Goal: Information Seeking & Learning: Compare options

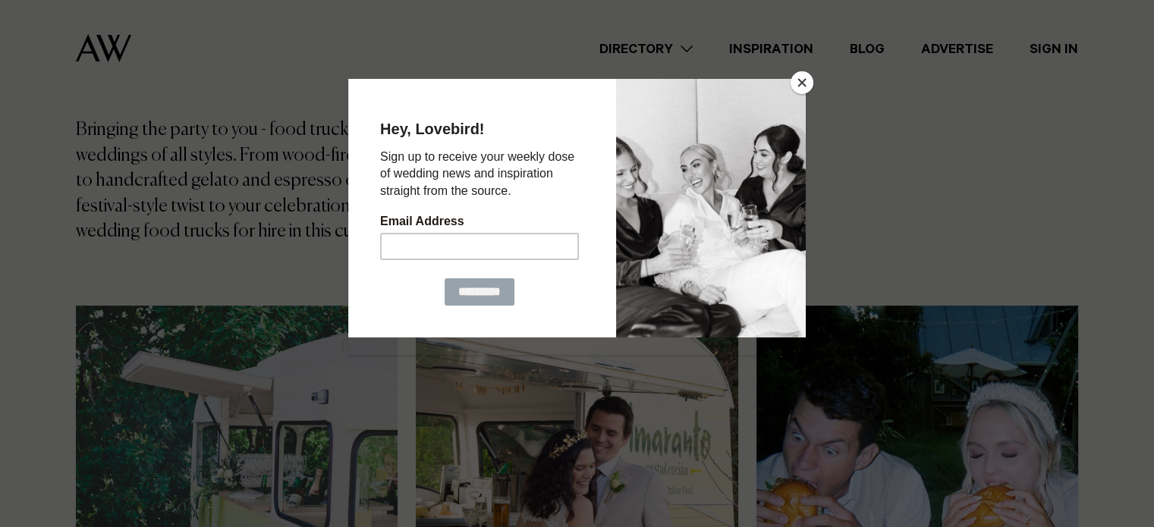
scroll to position [228, 0]
click at [804, 76] on button "Close" at bounding box center [801, 82] width 23 height 23
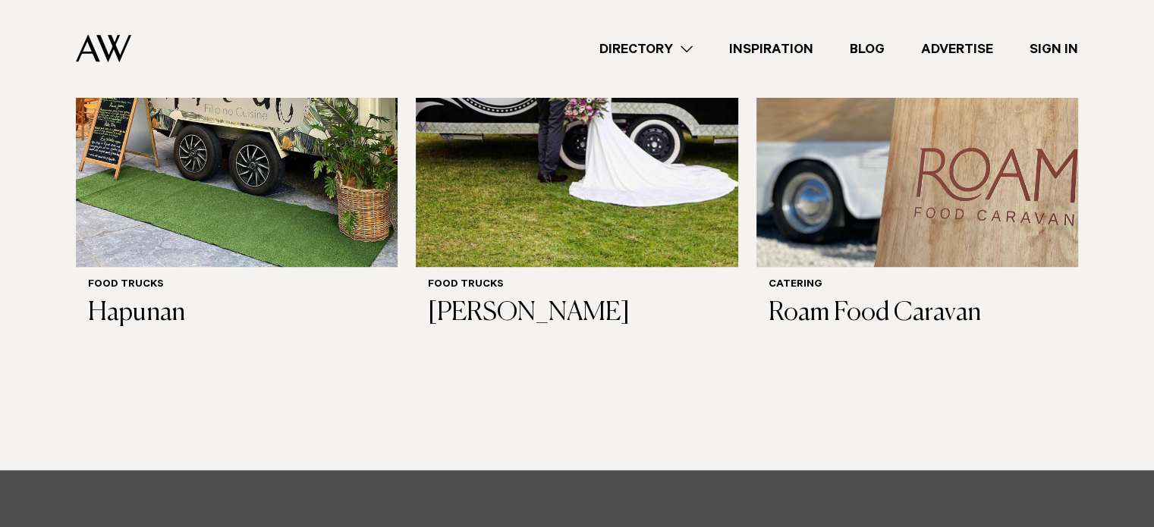
scroll to position [1277, 0]
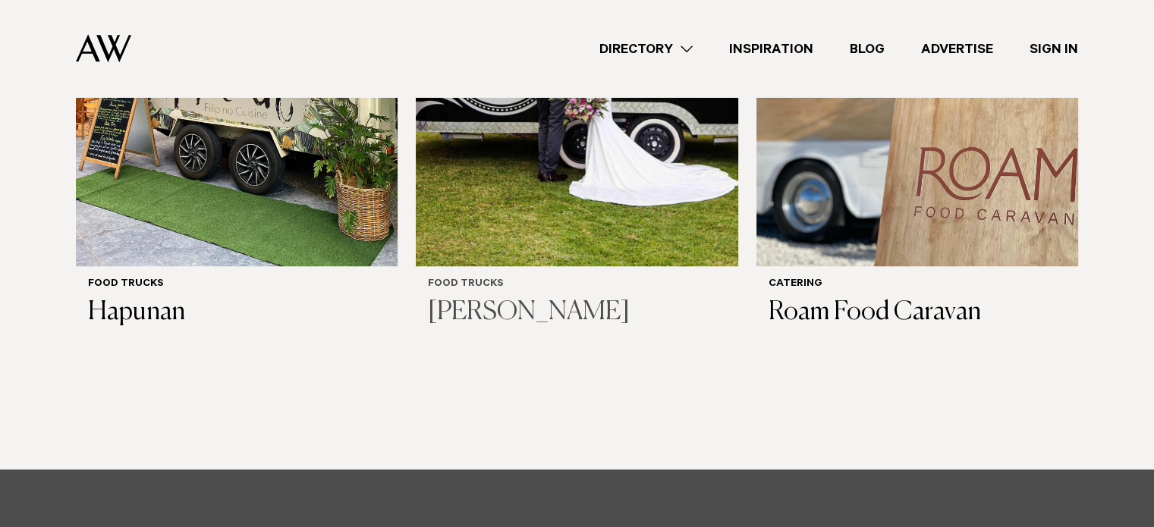
click at [542, 297] on h3 "Charlie Grace" at bounding box center [576, 312] width 297 height 31
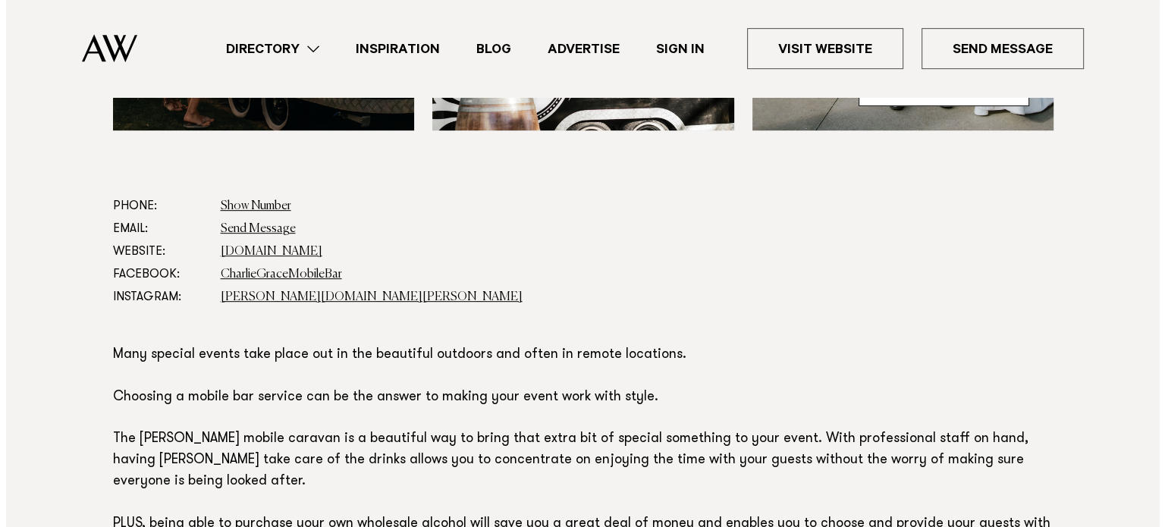
scroll to position [455, 0]
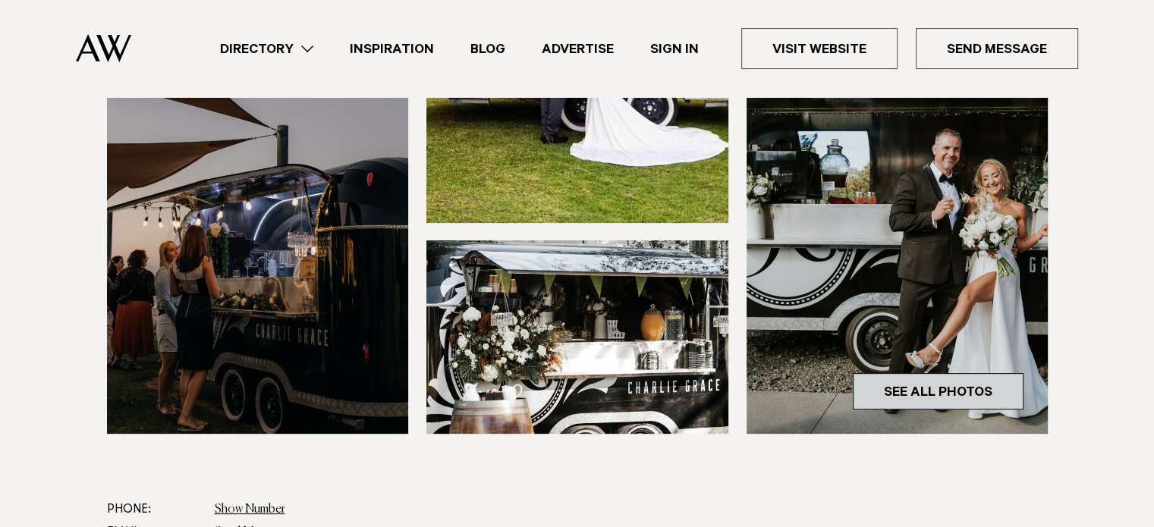
click at [950, 392] on link "See All Photos" at bounding box center [938, 391] width 171 height 36
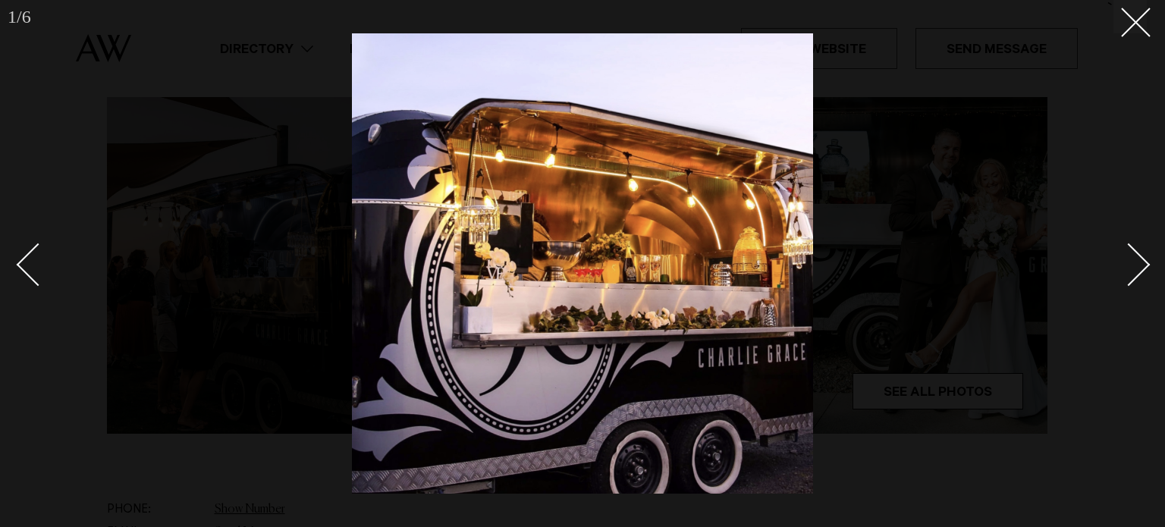
click at [1125, 262] on div "Next slide" at bounding box center [1128, 264] width 43 height 43
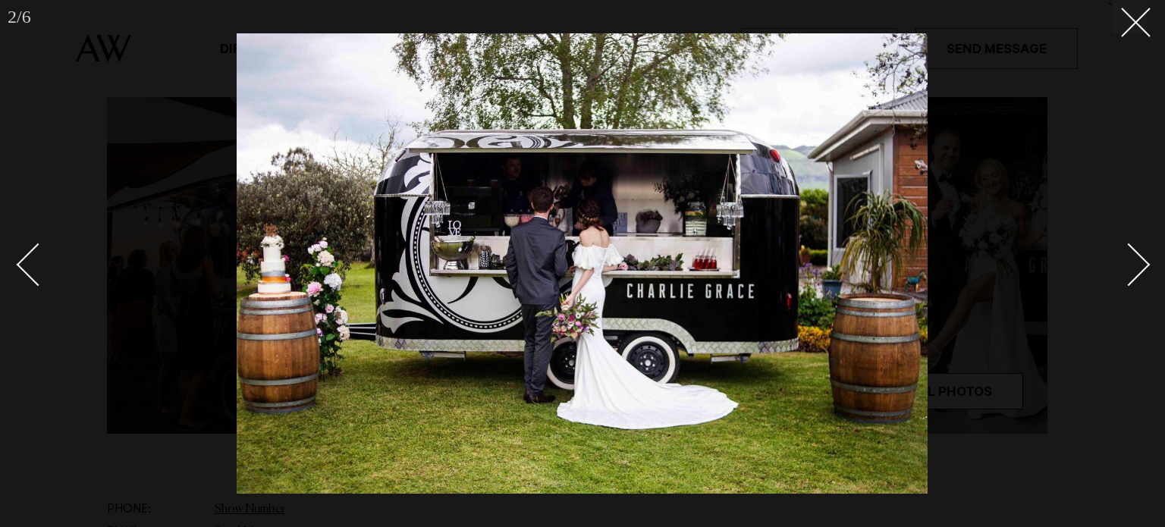
click at [1125, 262] on div "Next slide" at bounding box center [1128, 264] width 43 height 43
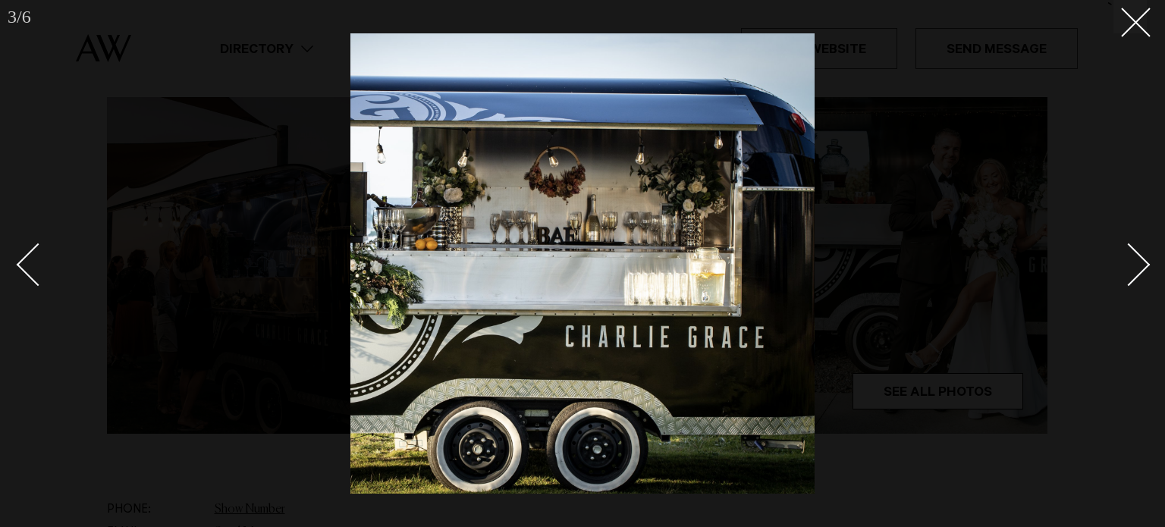
click at [1125, 262] on div "Next slide" at bounding box center [1128, 264] width 43 height 43
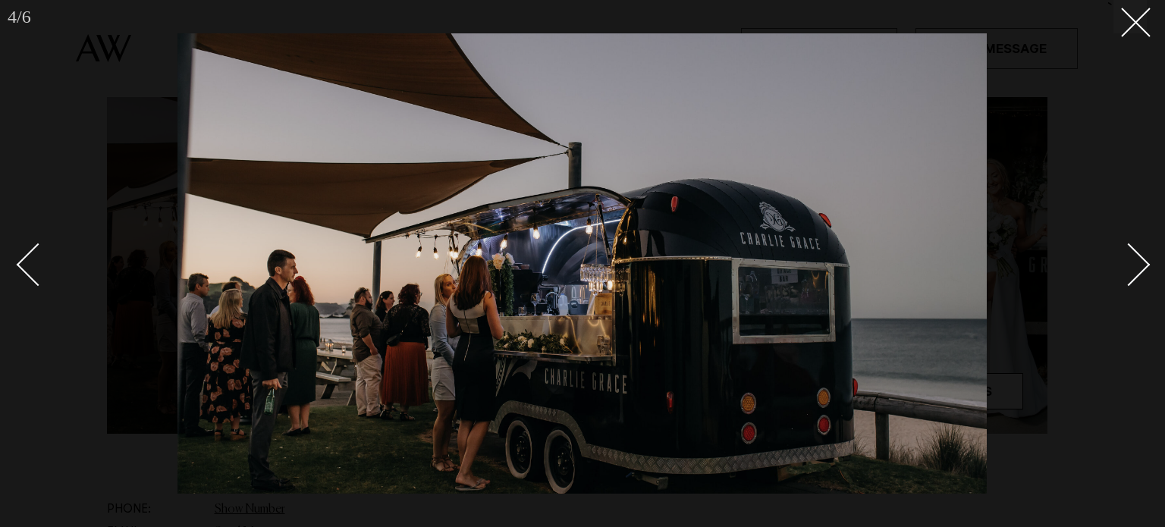
click at [1125, 262] on div "Next slide" at bounding box center [1128, 264] width 43 height 43
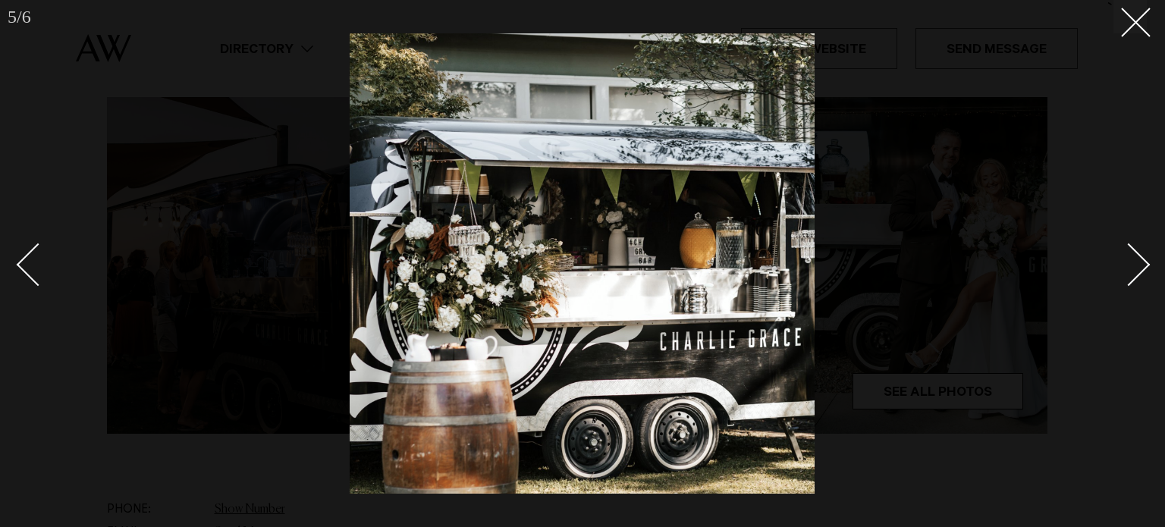
click at [1125, 262] on div "Next slide" at bounding box center [1128, 264] width 43 height 43
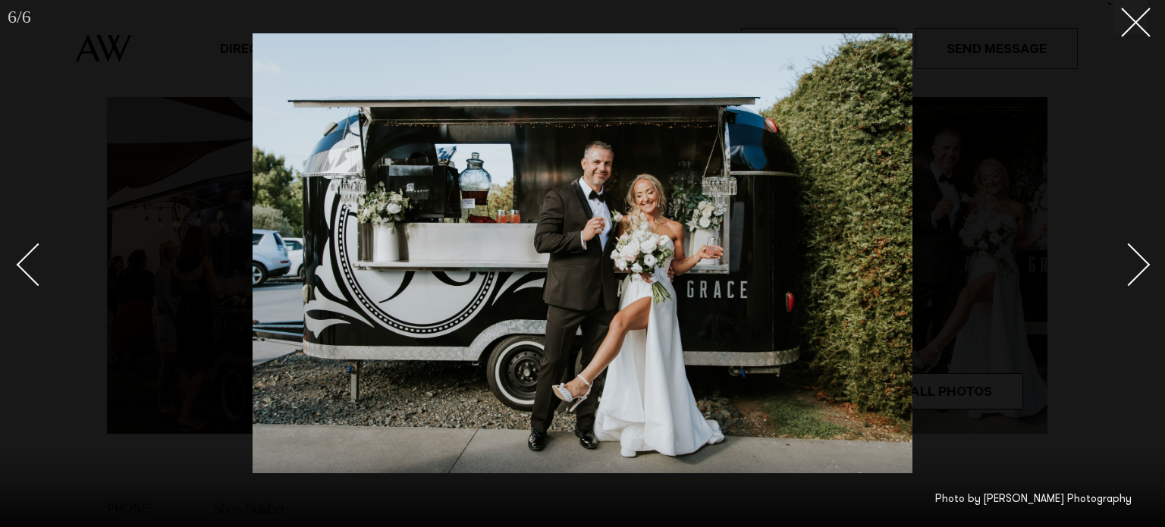
click at [1132, 253] on div "Next slide" at bounding box center [1128, 264] width 43 height 43
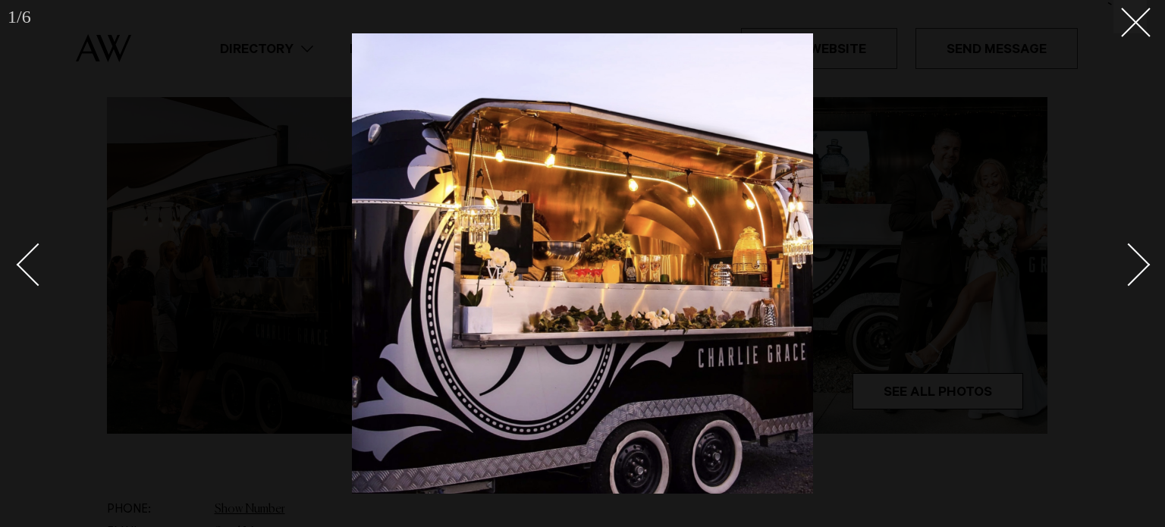
click at [1132, 253] on div "Next slide" at bounding box center [1128, 264] width 43 height 43
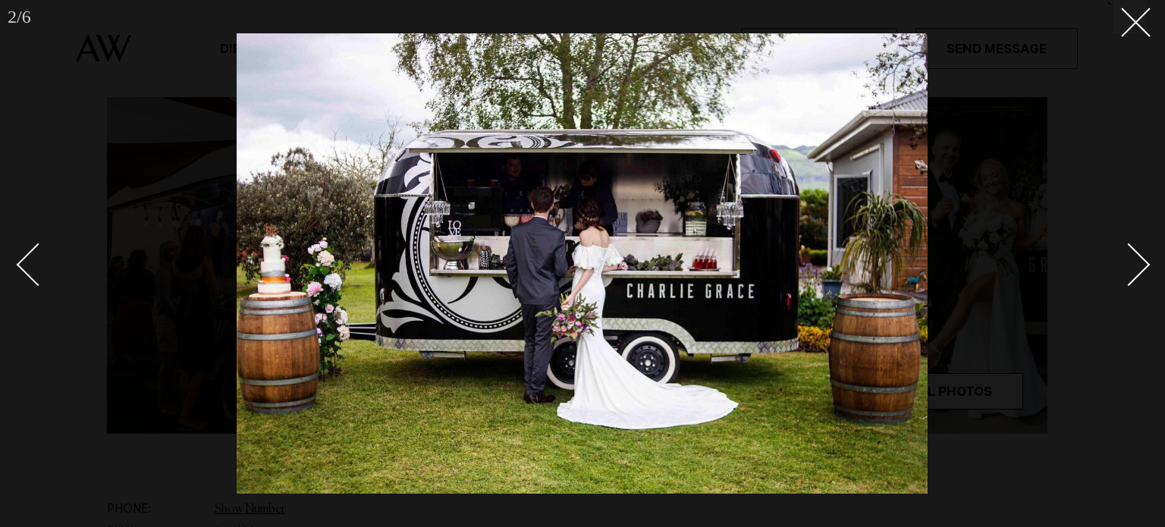
click at [1132, 253] on div "Next slide" at bounding box center [1128, 264] width 43 height 43
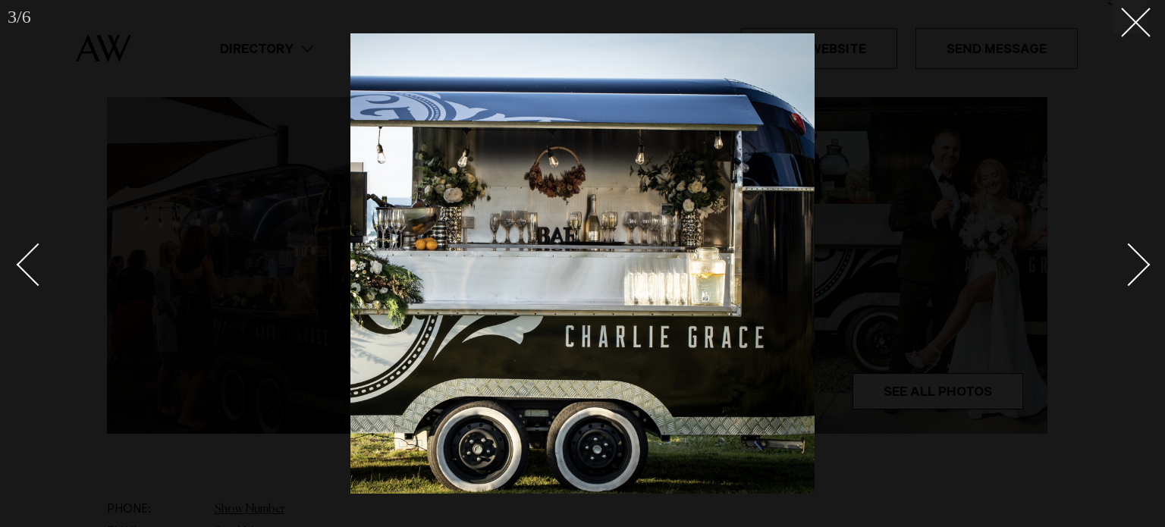
click at [1132, 253] on div "Next slide" at bounding box center [1128, 264] width 43 height 43
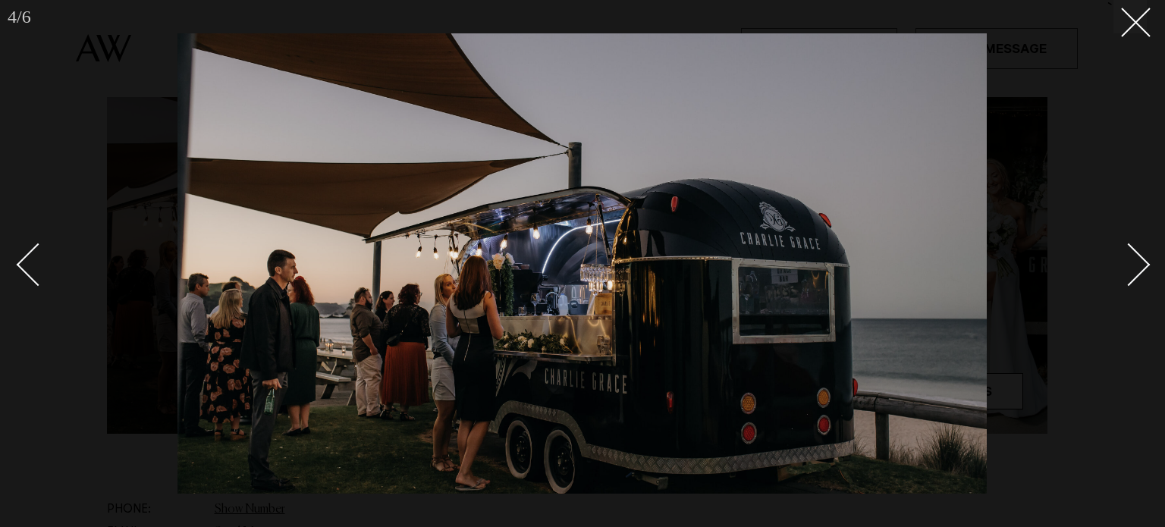
click at [1132, 253] on div "Next slide" at bounding box center [1128, 264] width 43 height 43
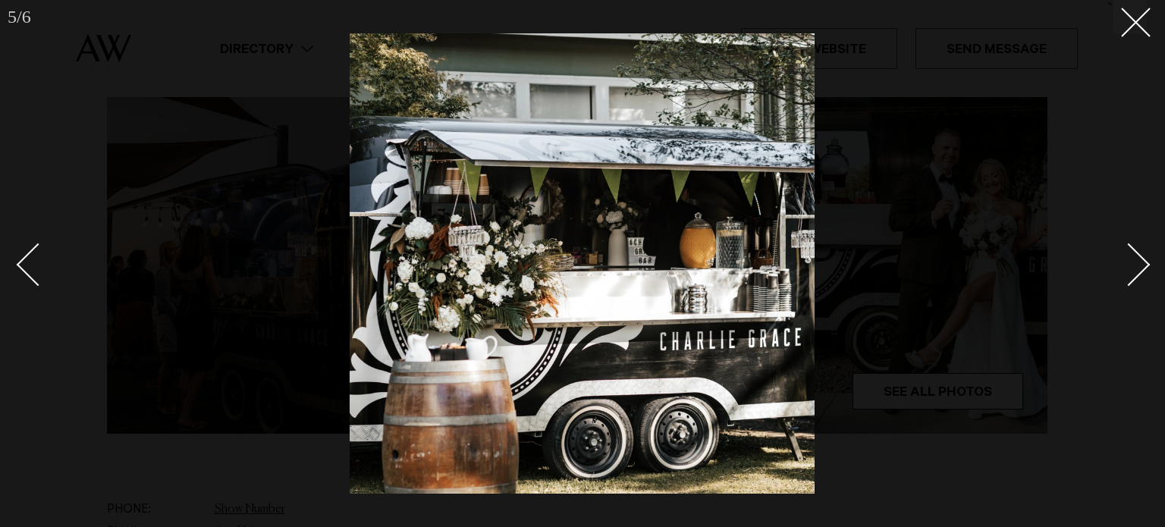
click at [1132, 253] on div "Next slide" at bounding box center [1128, 264] width 43 height 43
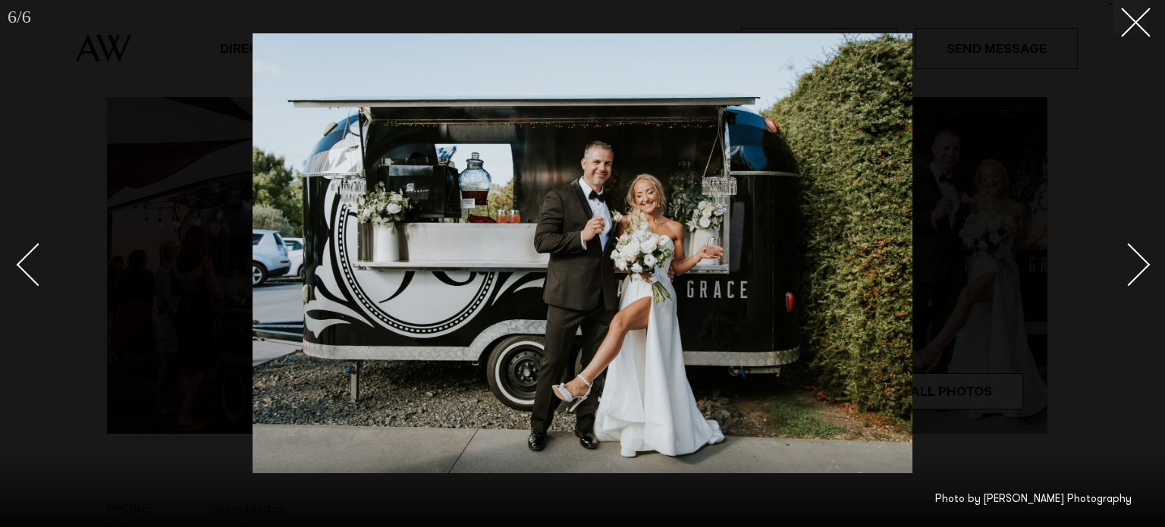
click at [1132, 253] on div "Next slide" at bounding box center [1128, 264] width 43 height 43
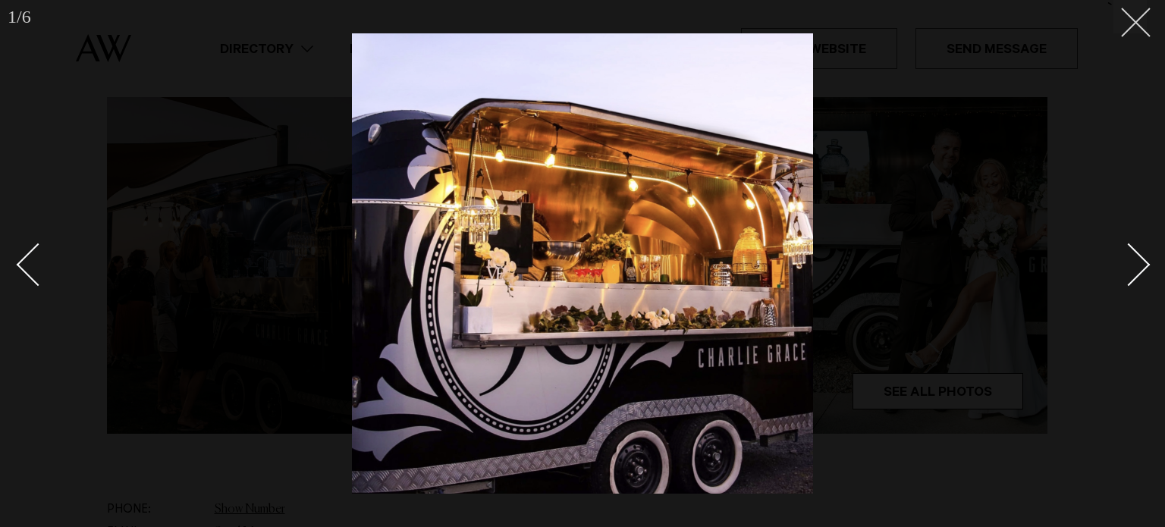
click at [1129, 14] on icon at bounding box center [1130, 17] width 18 height 18
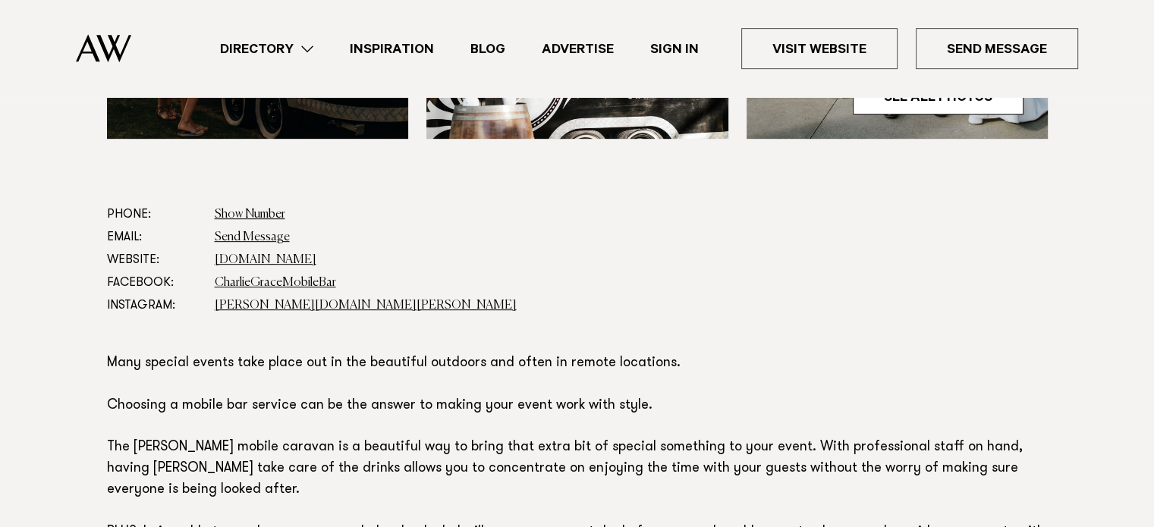
scroll to position [759, 0]
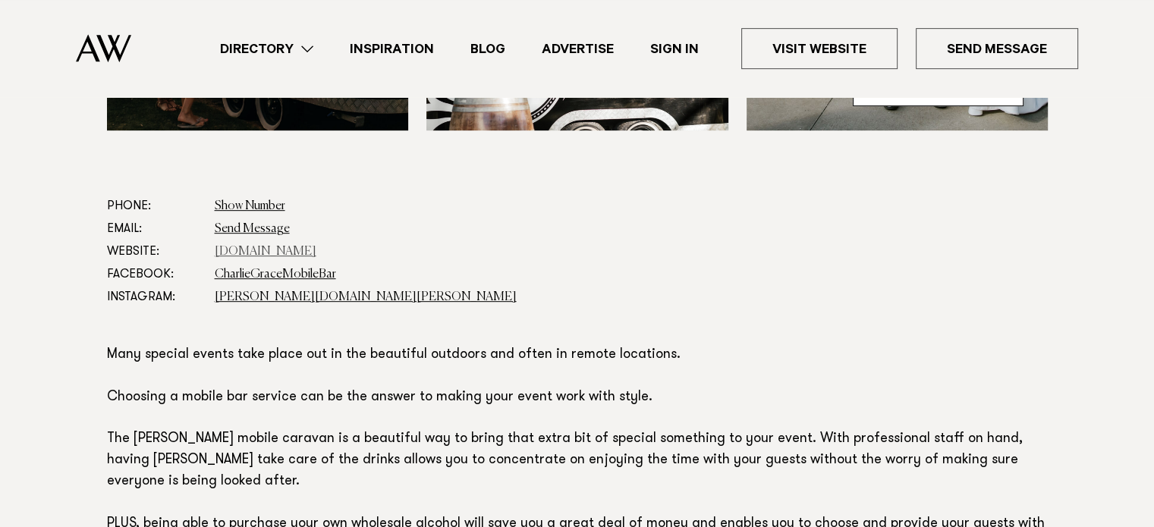
click at [247, 250] on link "www.charliegrace.co.nz" at bounding box center [266, 252] width 102 height 12
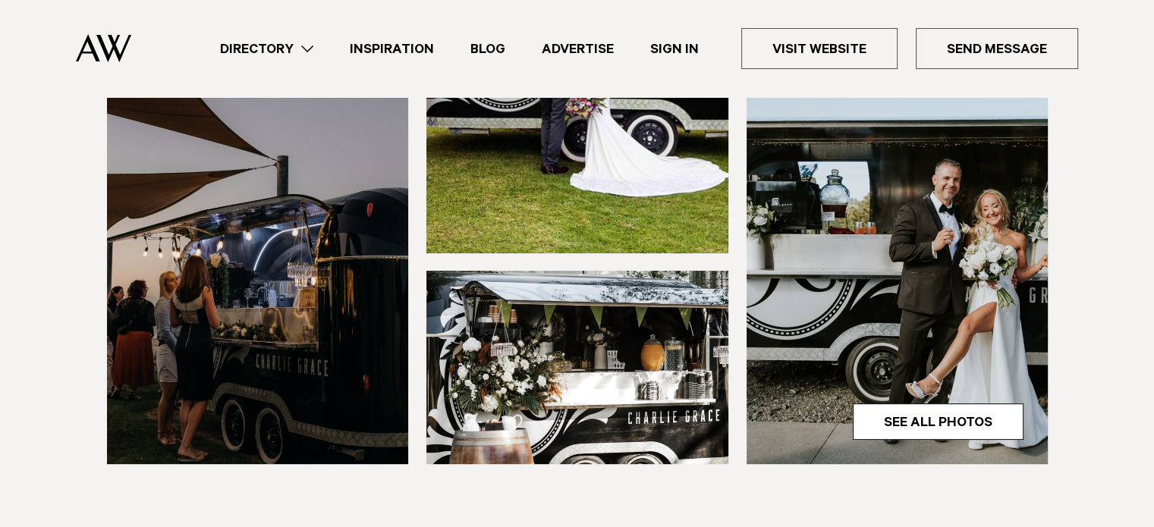
scroll to position [455, 0]
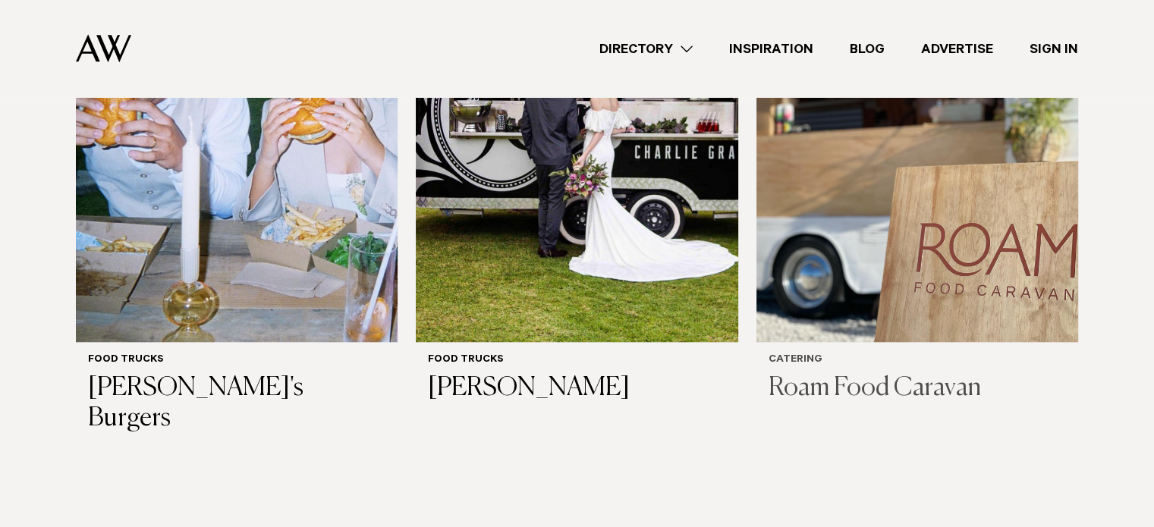
scroll to position [1049, 0]
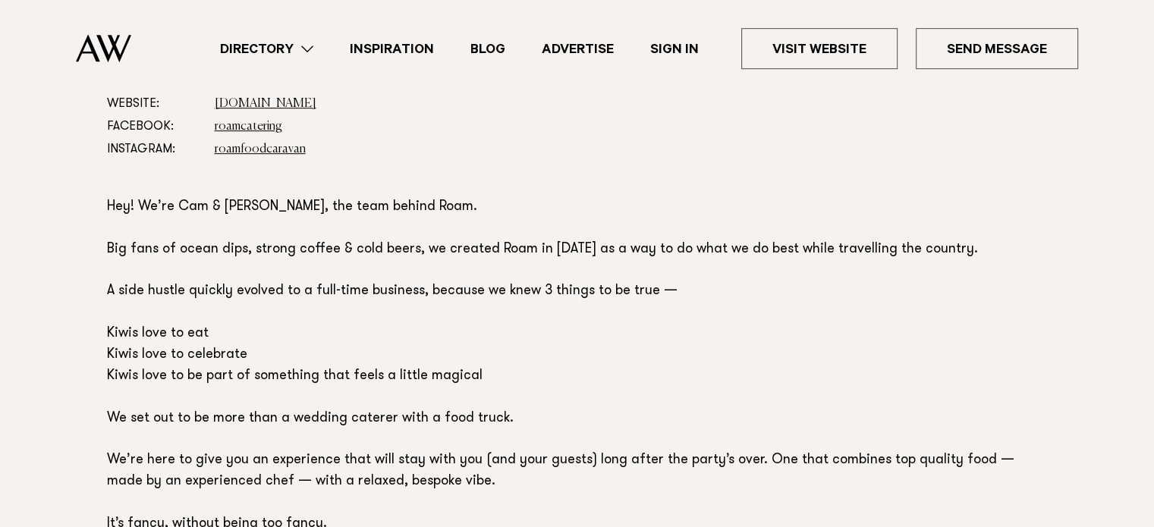
scroll to position [910, 0]
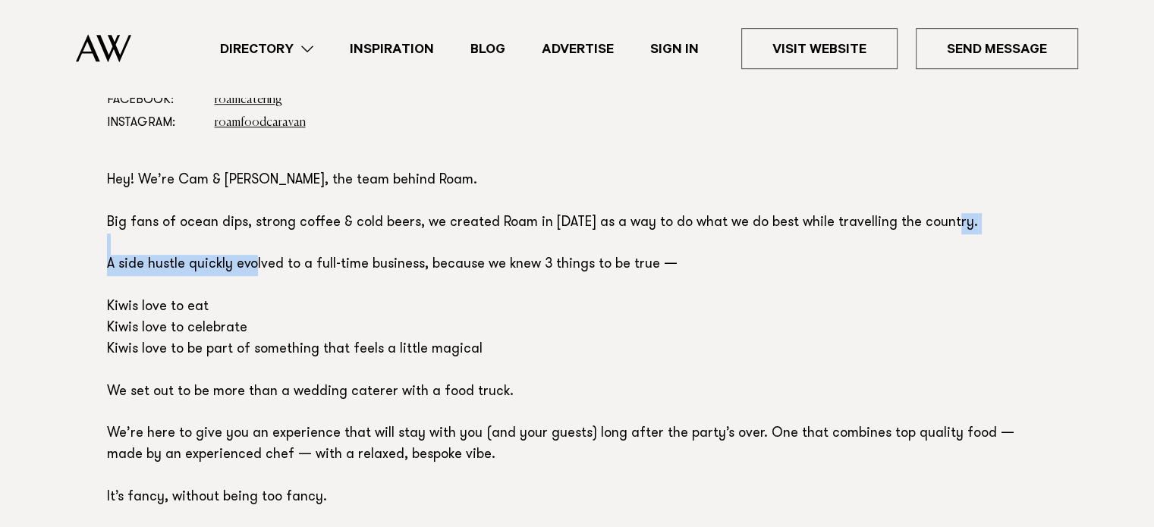
drag, startPoint x: 137, startPoint y: 271, endPoint x: 309, endPoint y: 269, distance: 173.0
click at [309, 269] on p "Hey! We’re Cam & Linda, the team behind Roam. Big fans of ocean dips, strong co…" at bounding box center [577, 340] width 941 height 338
click at [270, 398] on p "Hey! We’re Cam & Linda, the team behind Roam. Big fans of ocean dips, strong co…" at bounding box center [577, 340] width 941 height 338
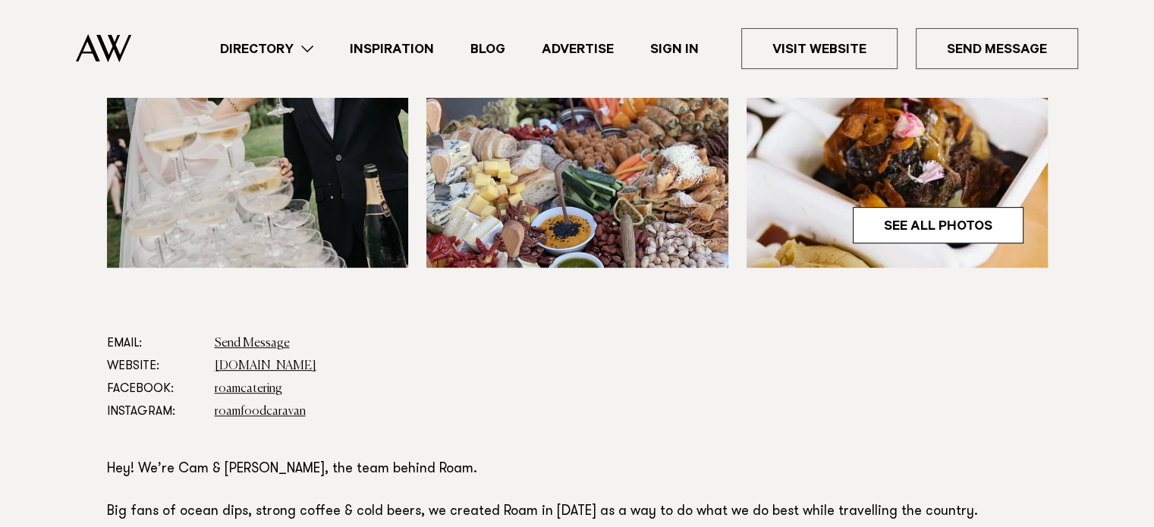
scroll to position [667, 0]
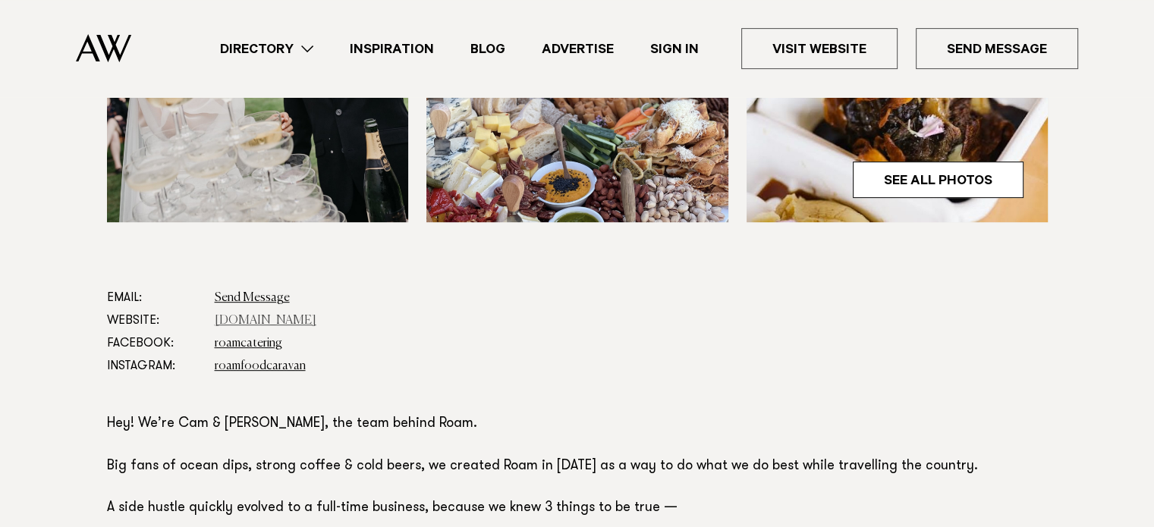
click at [266, 319] on link "roamfoodcaravan.nz" at bounding box center [266, 321] width 102 height 12
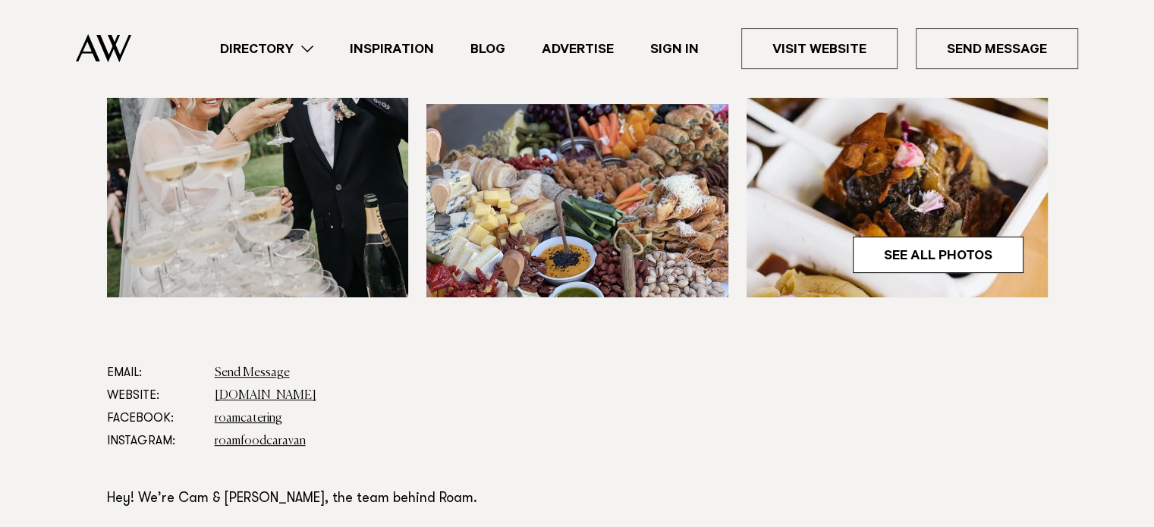
scroll to position [584, 0]
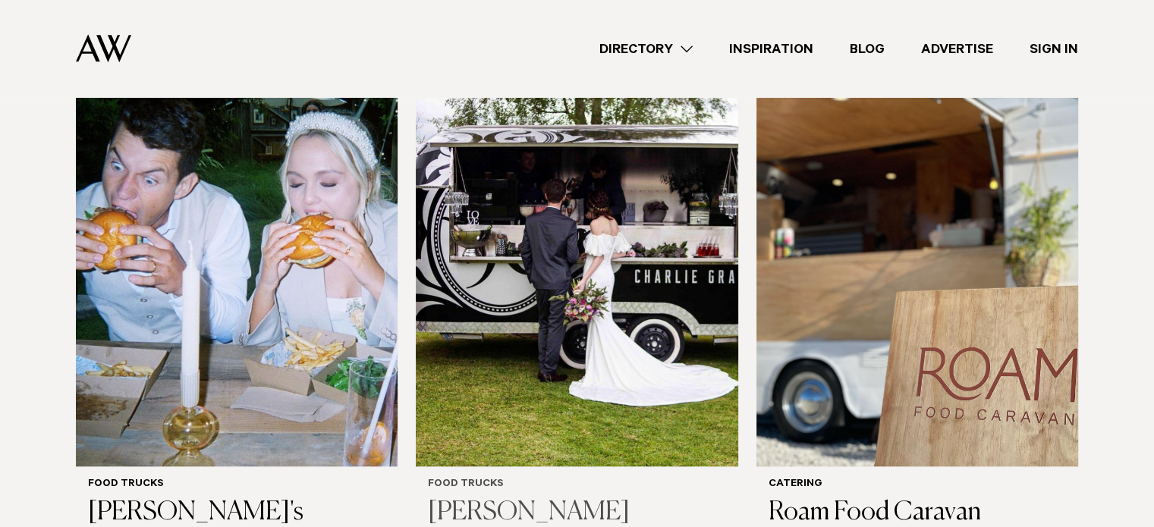
scroll to position [1124, 0]
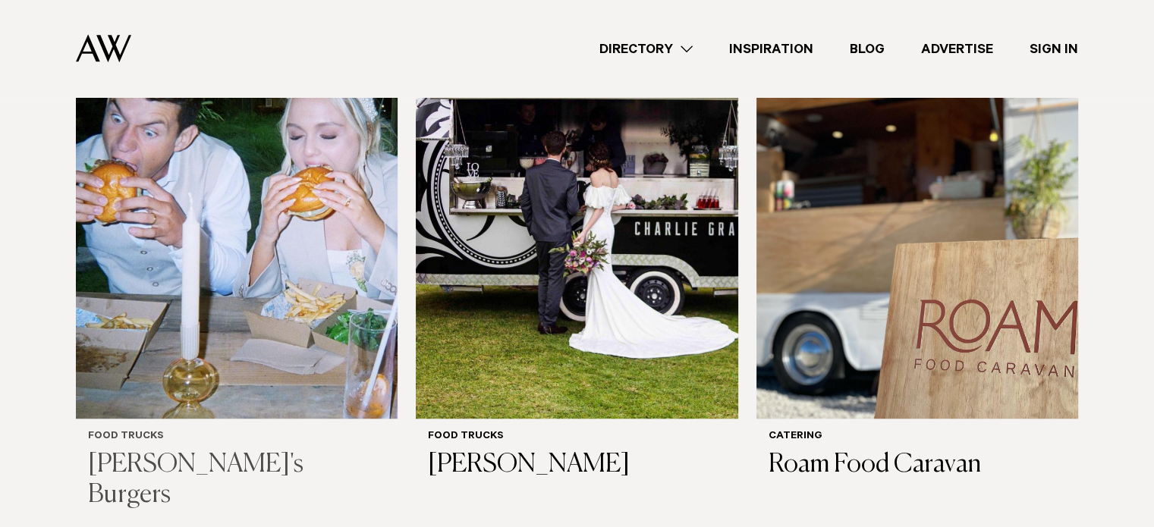
click at [185, 450] on h3 "[PERSON_NAME]'s Burgers" at bounding box center [236, 481] width 297 height 62
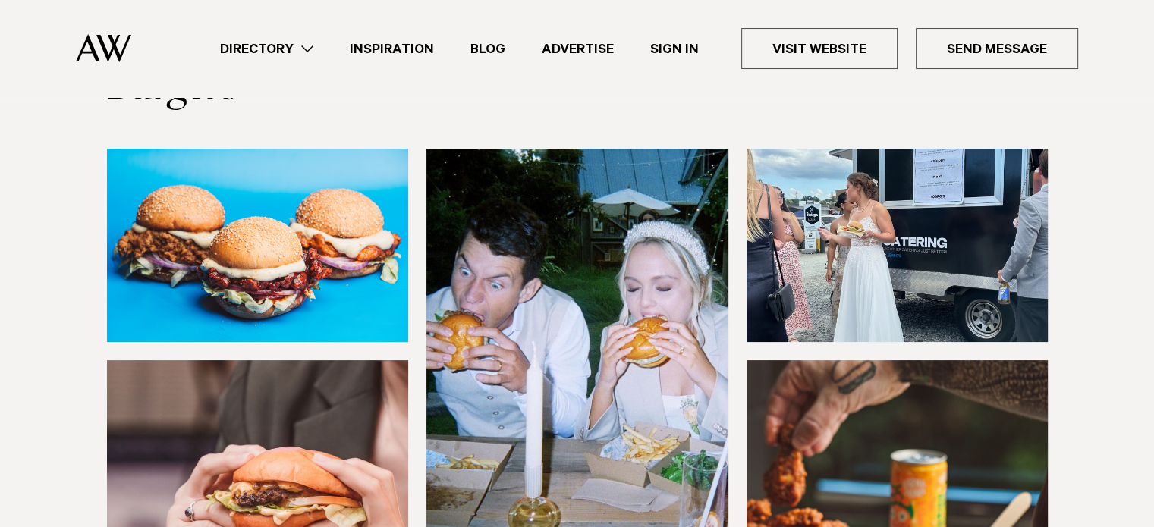
scroll to position [404, 0]
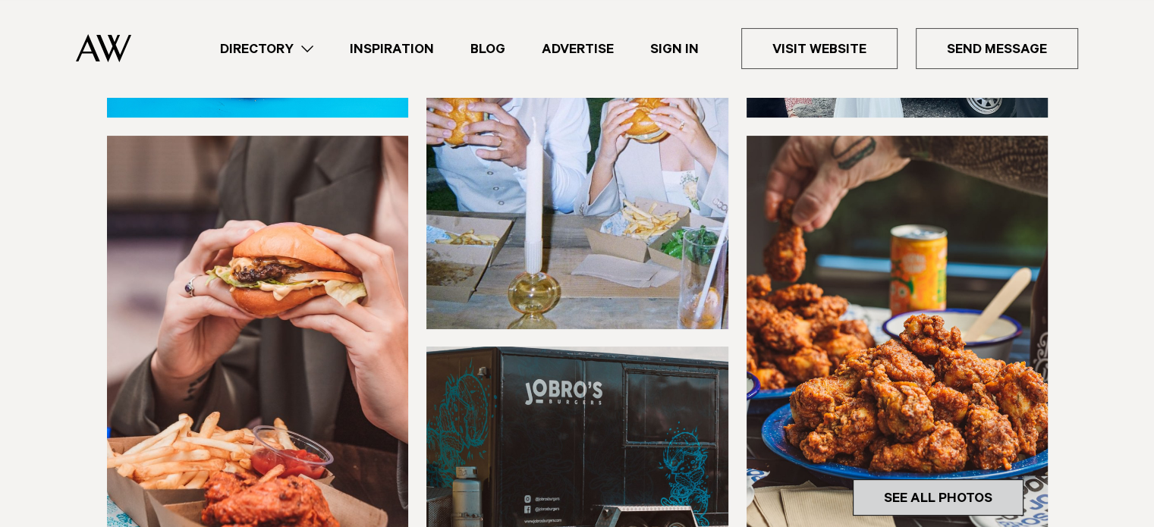
click at [897, 479] on link "See All Photos" at bounding box center [938, 497] width 171 height 36
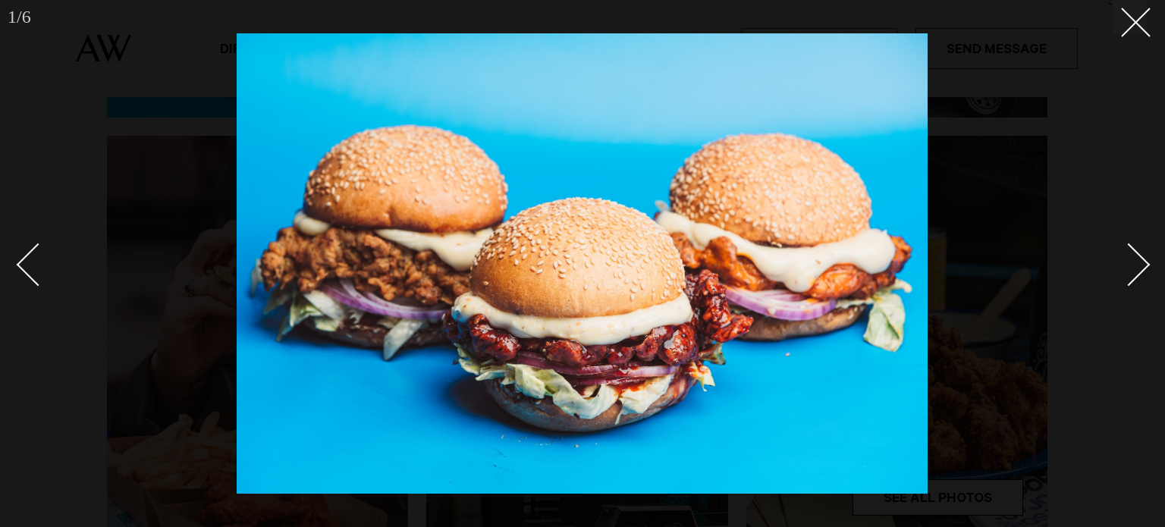
click at [1129, 266] on div "Next slide" at bounding box center [1128, 264] width 43 height 43
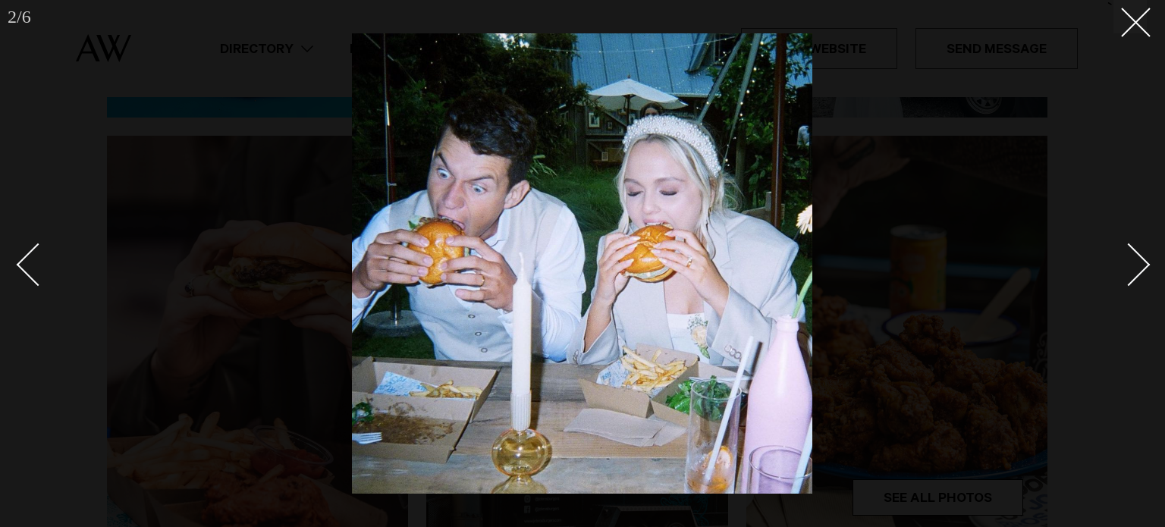
click at [1128, 263] on div "Next slide" at bounding box center [1128, 264] width 43 height 43
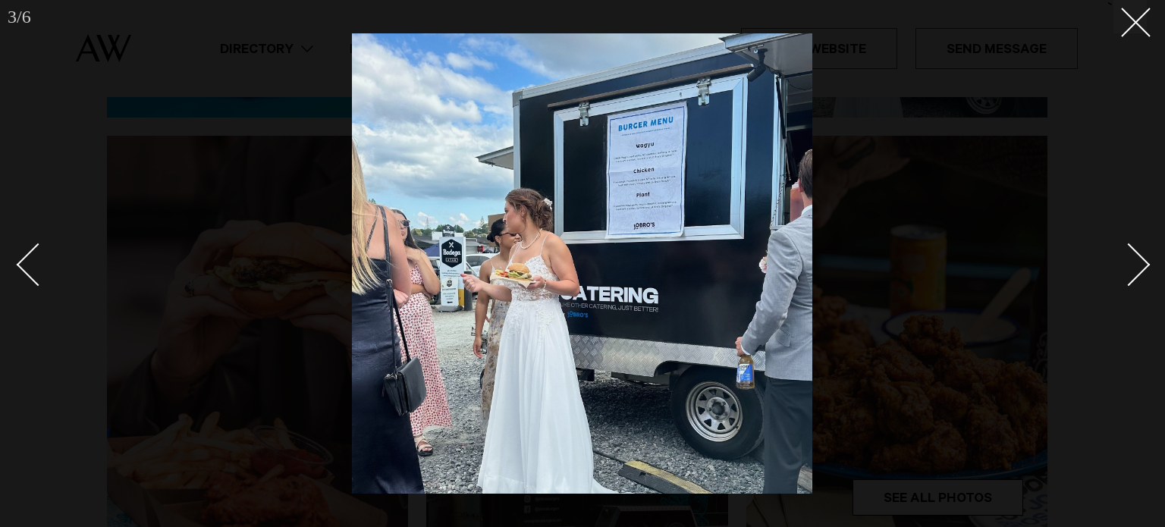
click at [1128, 262] on div "Next slide" at bounding box center [1128, 264] width 43 height 43
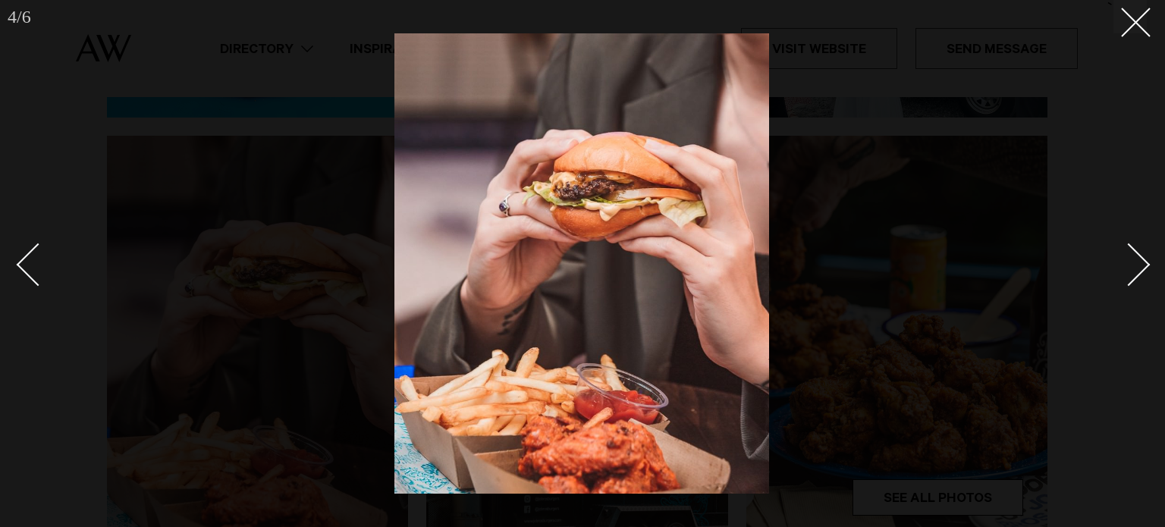
click at [1128, 262] on div "Next slide" at bounding box center [1128, 264] width 43 height 43
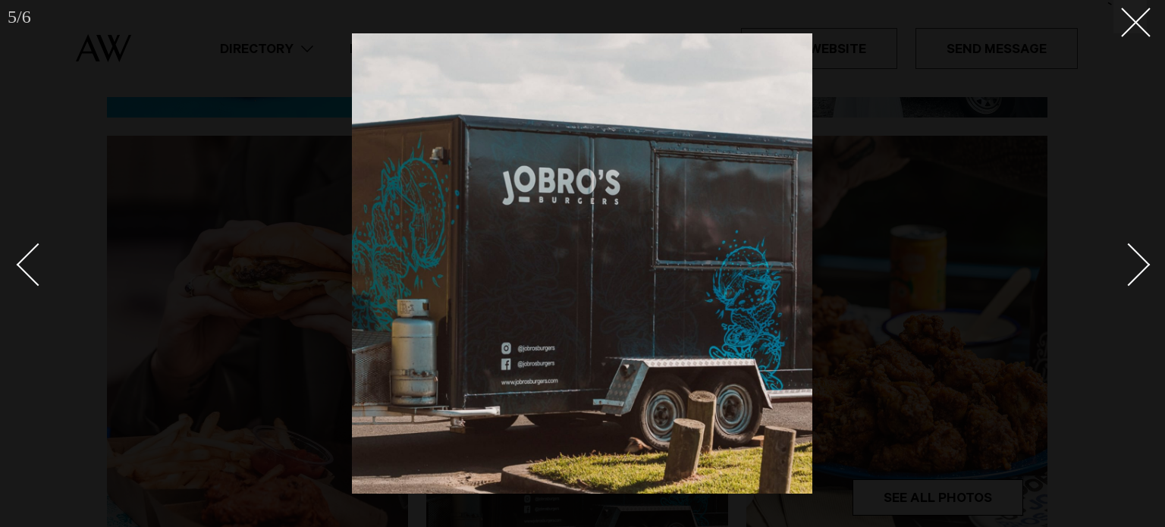
click at [1128, 262] on div "Next slide" at bounding box center [1128, 264] width 43 height 43
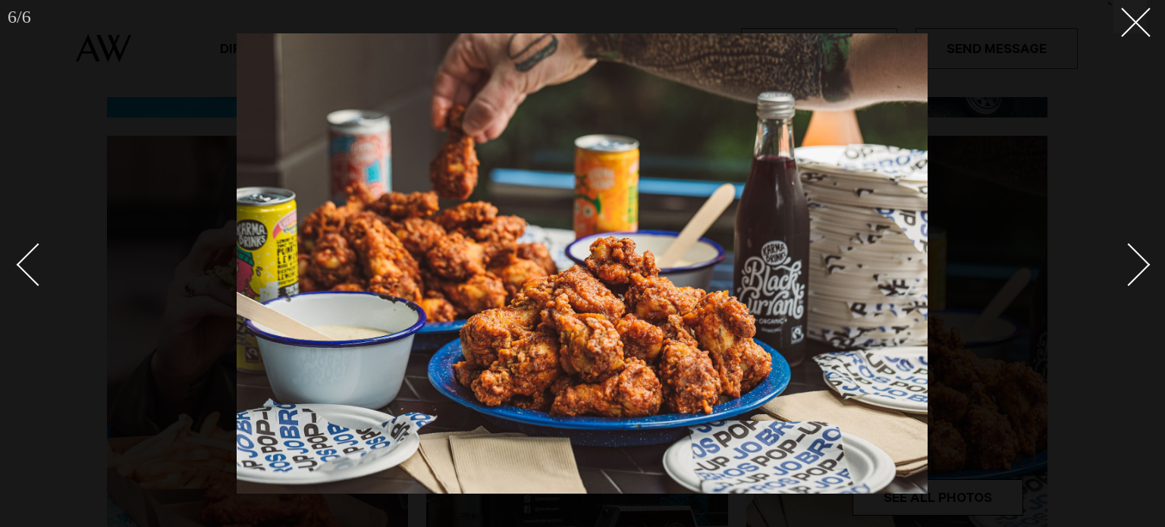
click at [1128, 262] on div "Next slide" at bounding box center [1128, 264] width 43 height 43
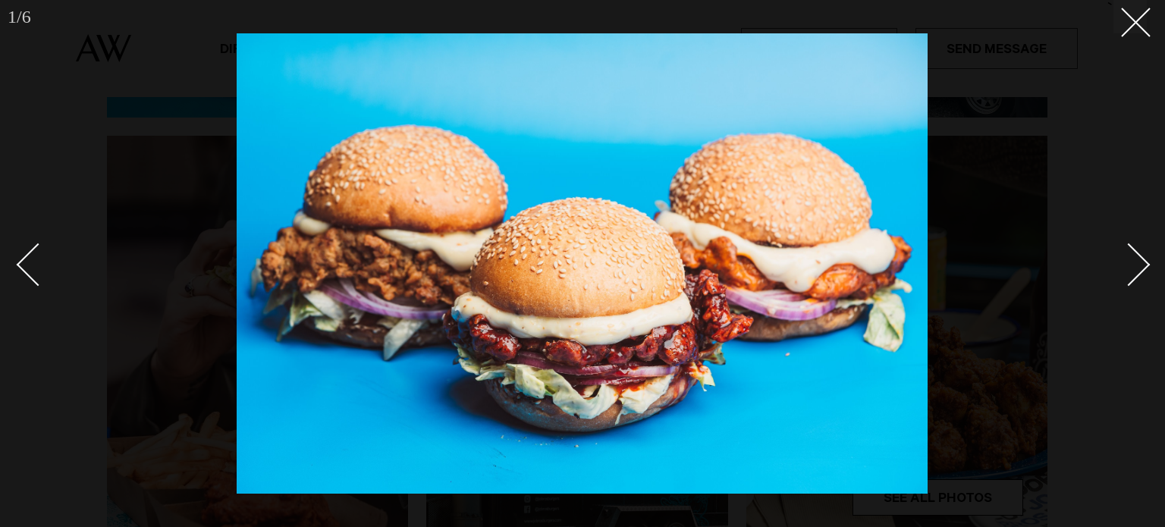
click at [1128, 262] on div "Next slide" at bounding box center [1128, 264] width 43 height 43
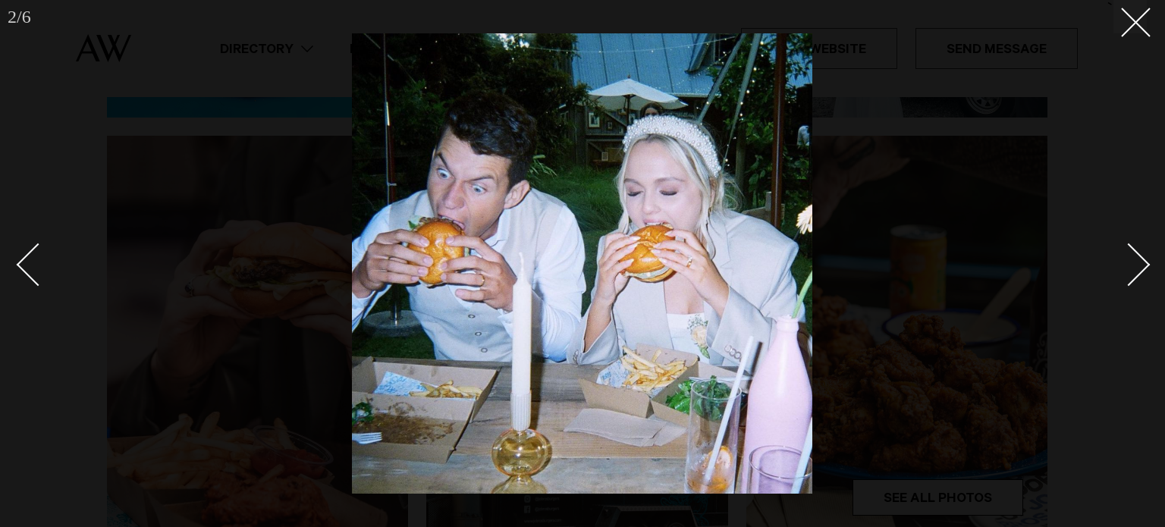
click at [1128, 262] on div "Next slide" at bounding box center [1128, 264] width 43 height 43
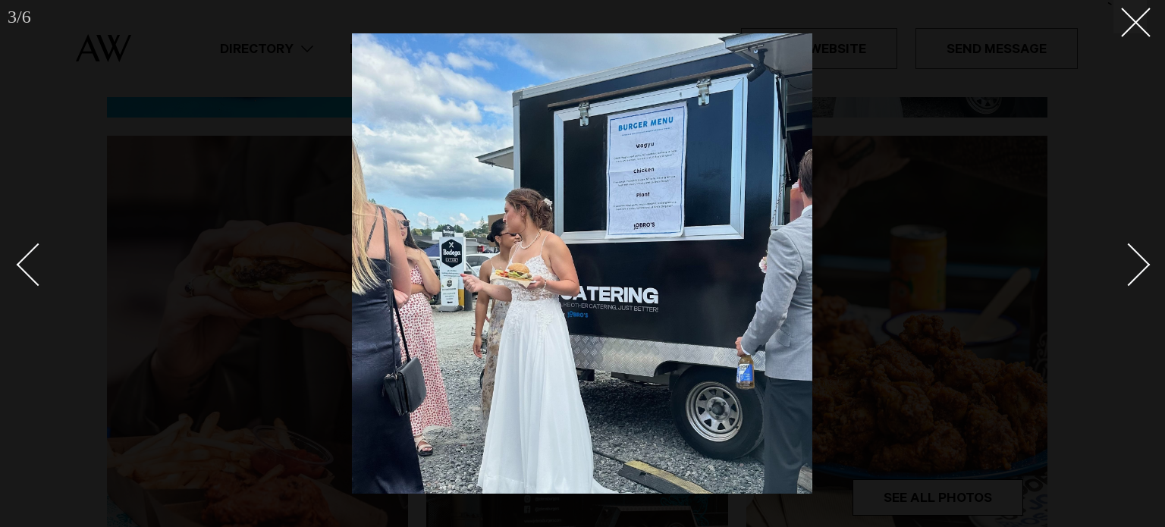
click at [1128, 262] on div "Next slide" at bounding box center [1128, 264] width 43 height 43
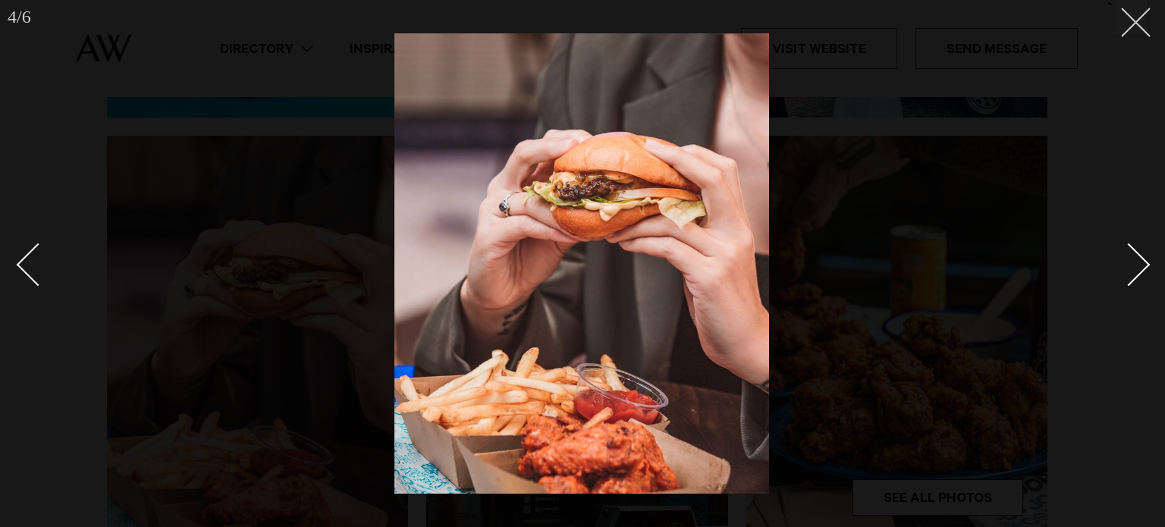
click at [1138, 25] on line at bounding box center [1136, 22] width 28 height 28
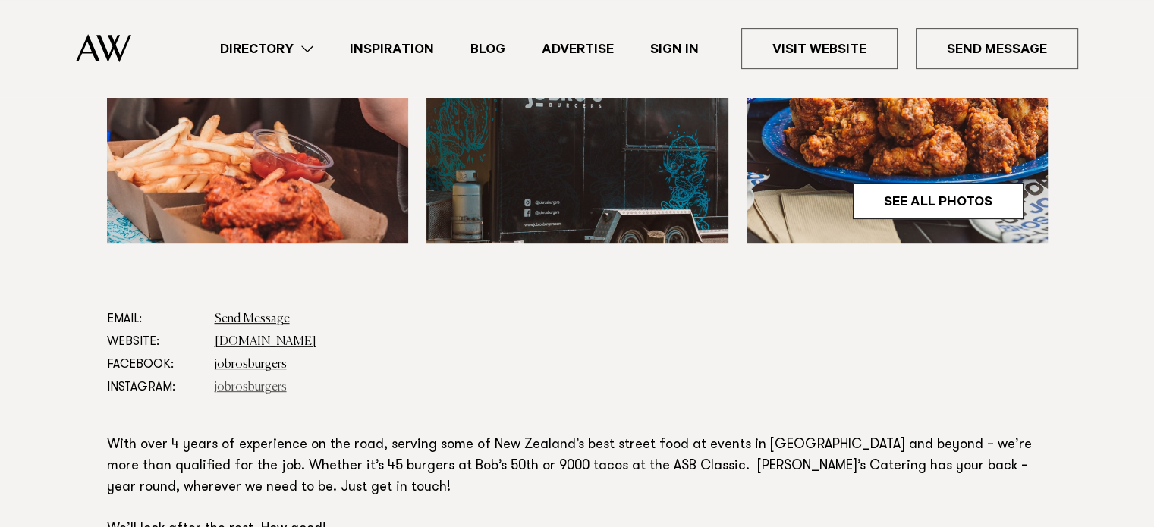
scroll to position [699, 0]
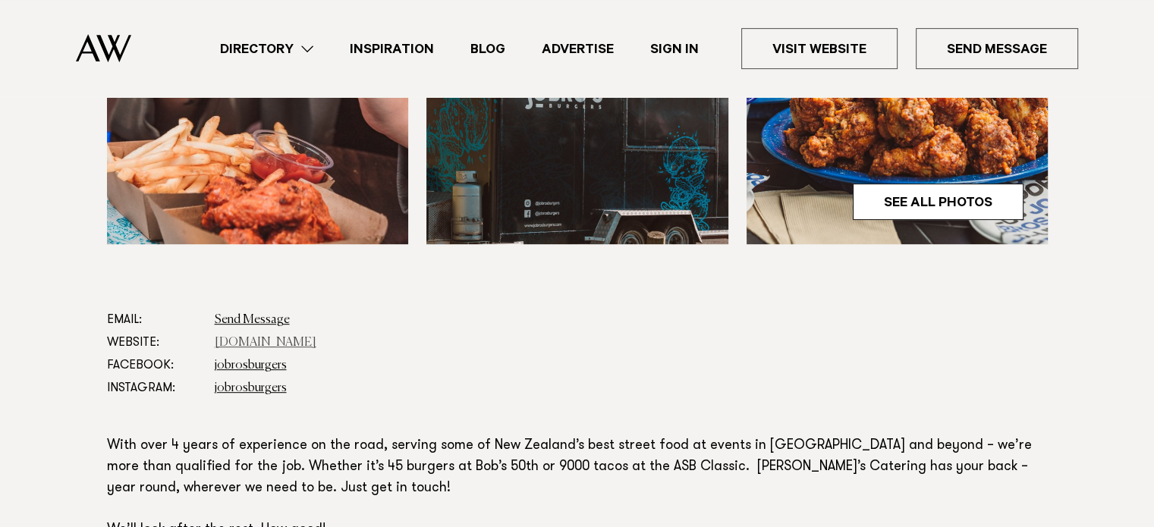
click at [253, 337] on link "[DOMAIN_NAME]" at bounding box center [266, 343] width 102 height 12
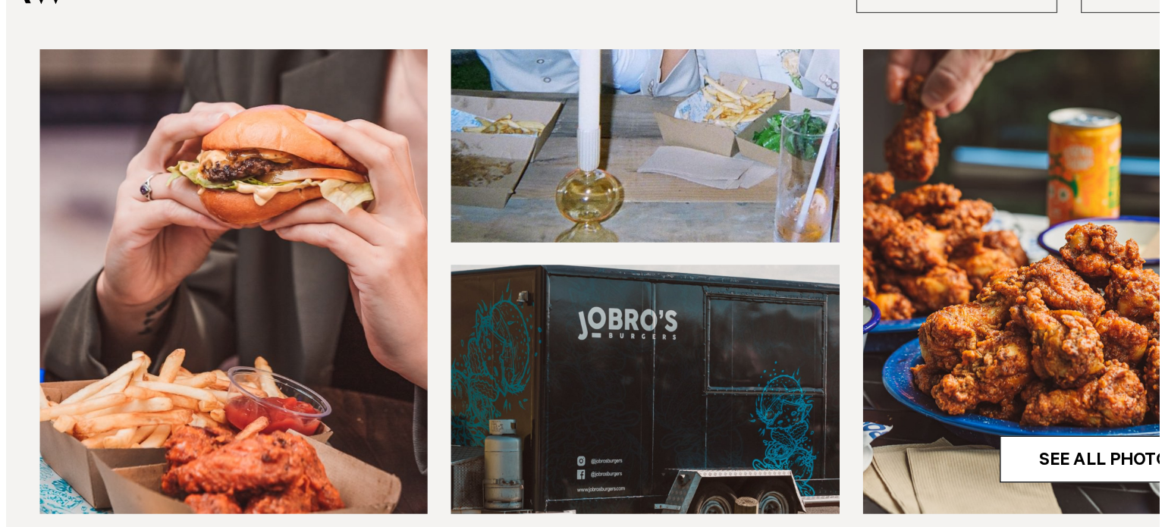
scroll to position [485, 0]
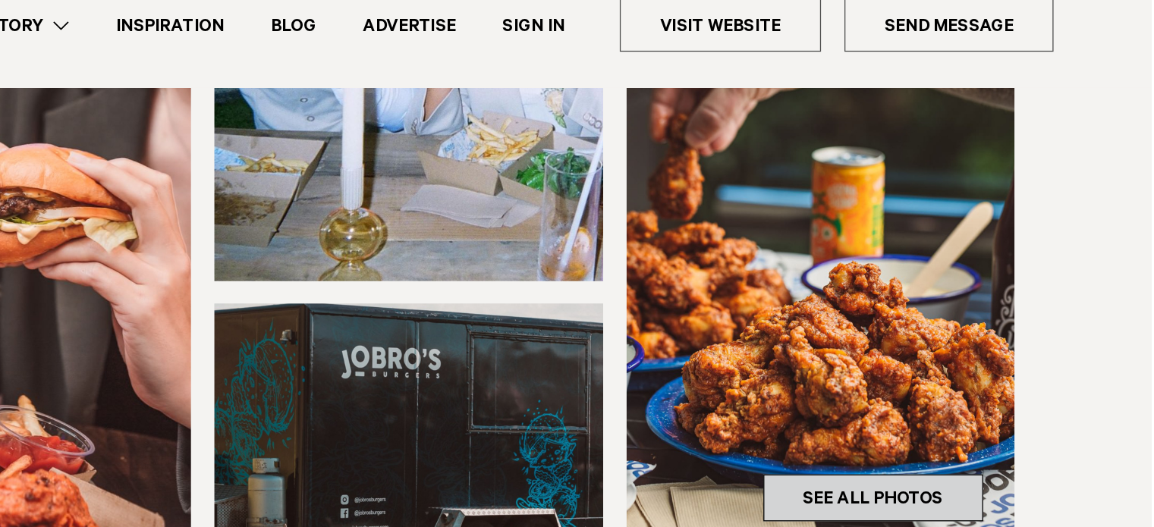
click at [912, 397] on link "See All Photos" at bounding box center [938, 415] width 171 height 36
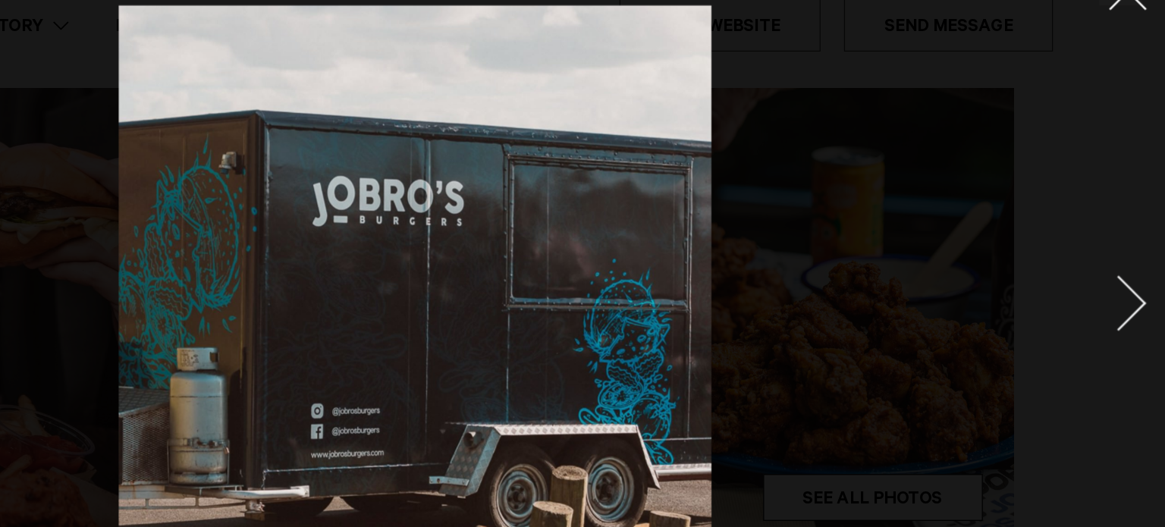
click at [1107, 272] on link at bounding box center [1120, 264] width 53 height 76
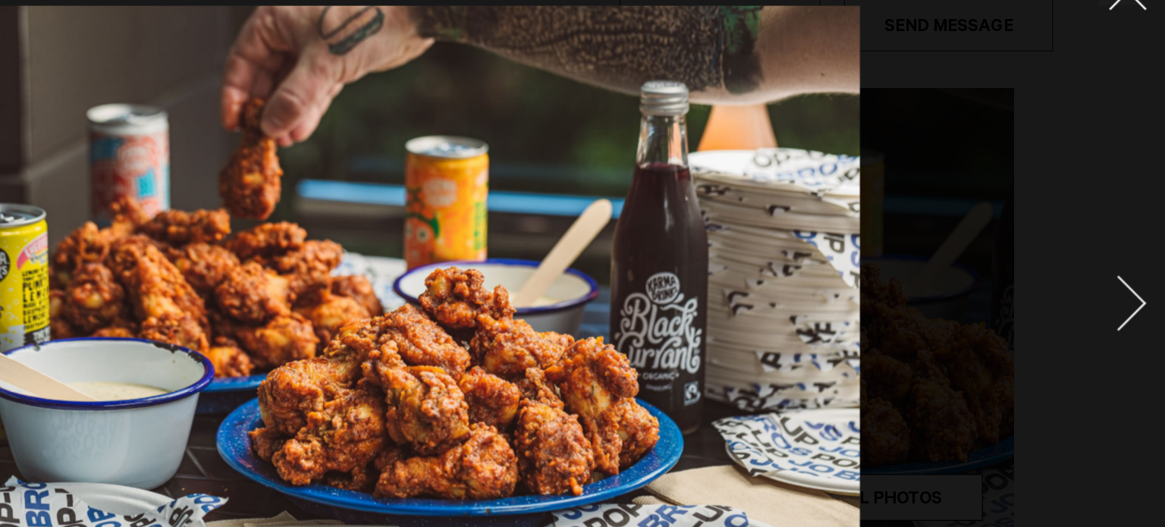
click at [1111, 275] on link at bounding box center [1120, 264] width 53 height 76
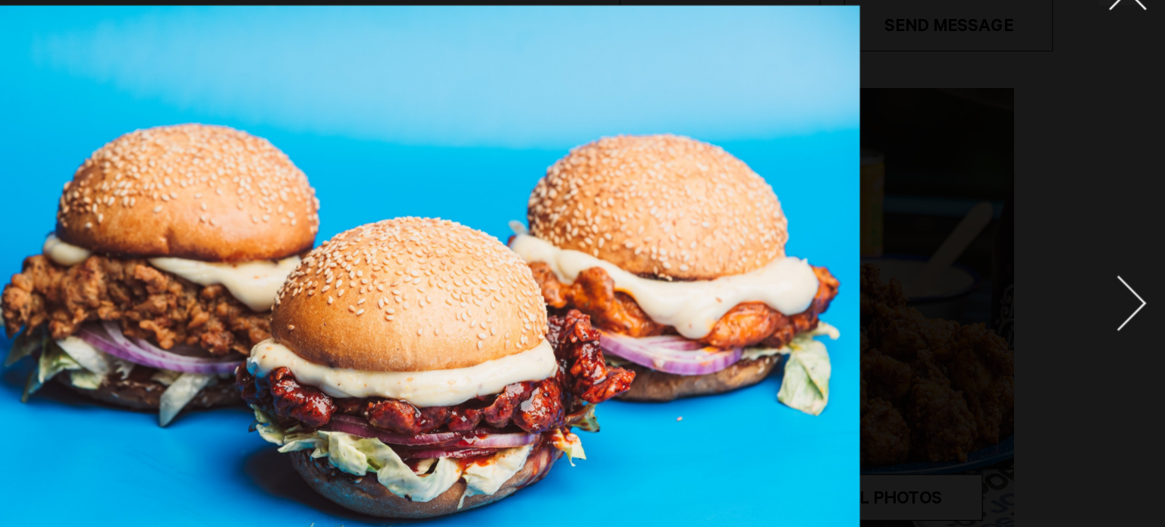
click at [1111, 275] on link at bounding box center [1120, 264] width 53 height 76
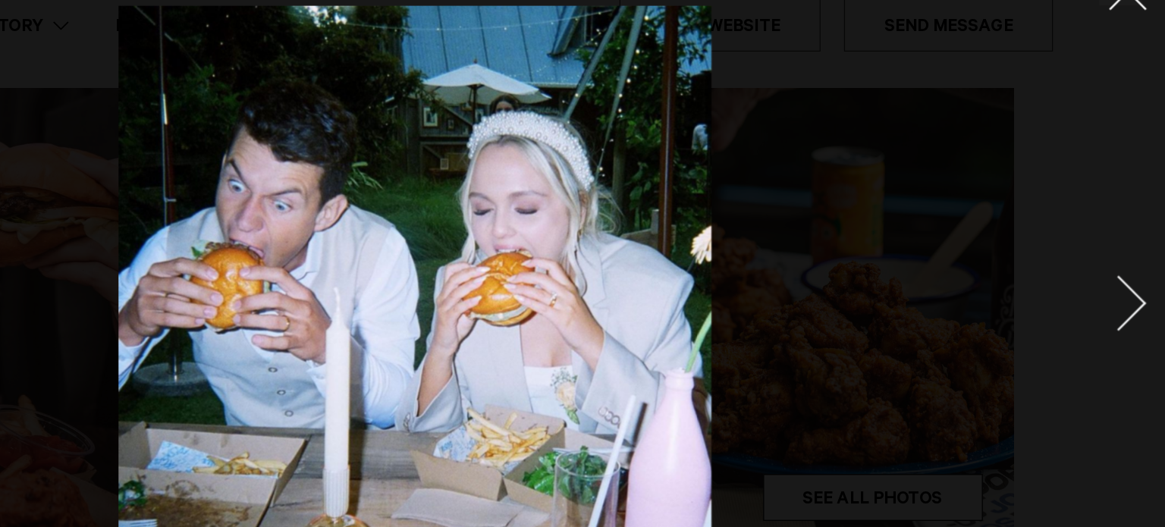
click at [1111, 275] on link at bounding box center [1120, 264] width 53 height 76
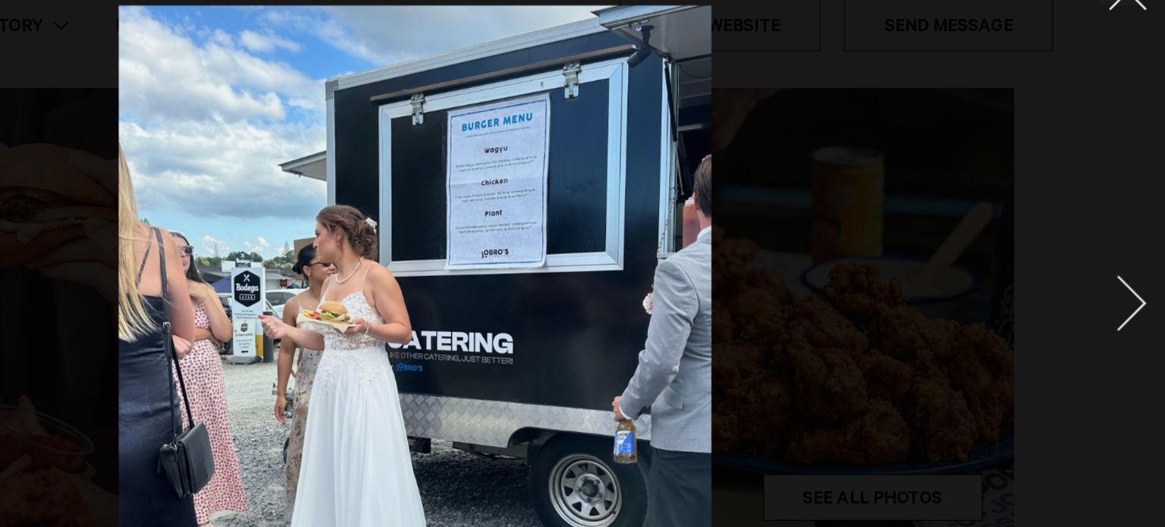
click at [1132, 35] on div at bounding box center [582, 263] width 1165 height 527
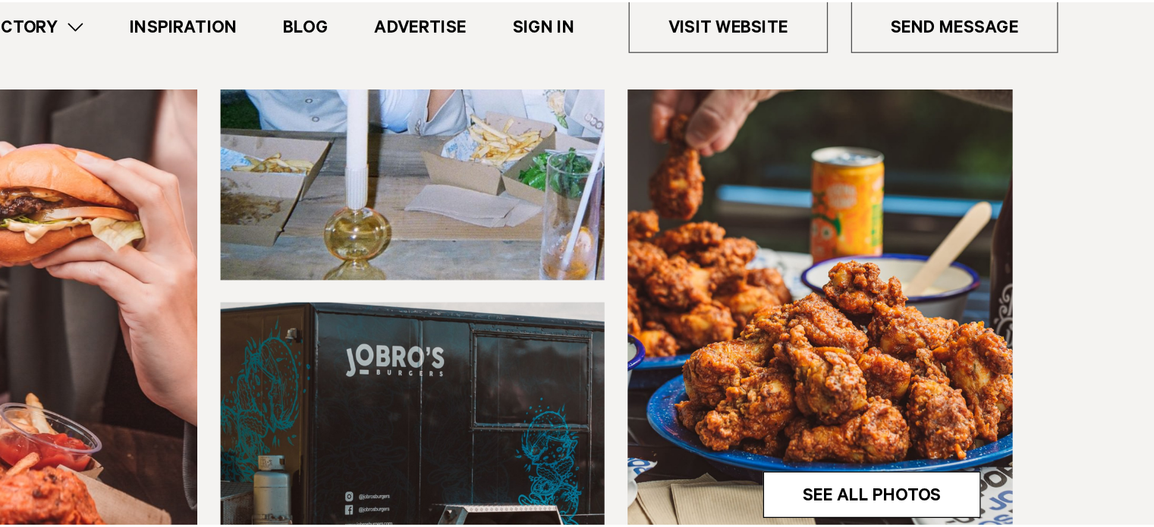
scroll to position [485, 0]
